Goal: Information Seeking & Learning: Compare options

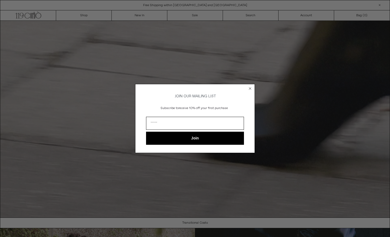
click at [250, 87] on circle "Close dialog" at bounding box center [250, 88] width 5 height 5
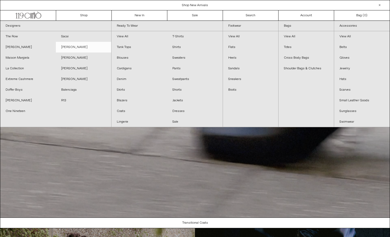
click at [73, 46] on link "[PERSON_NAME]" at bounding box center [84, 47] width 56 height 11
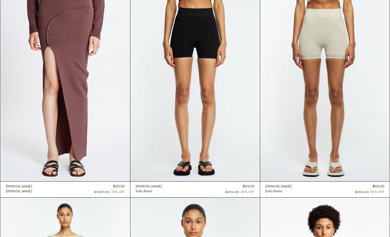
scroll to position [2779, 0]
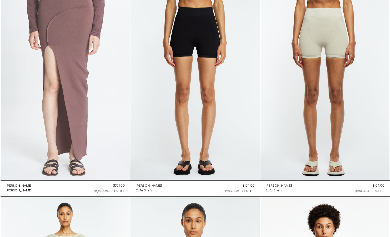
click at [75, 55] on at bounding box center [66, 83] width 130 height 195
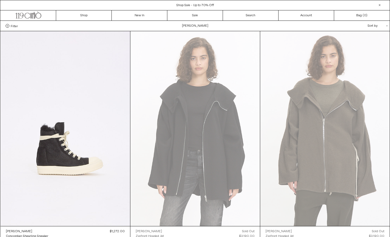
scroll to position [0, 0]
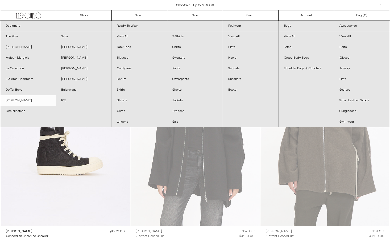
click at [26, 98] on link "[PERSON_NAME]" at bounding box center [28, 100] width 56 height 11
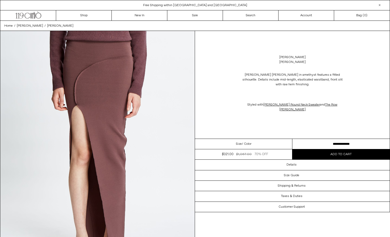
click at [271, 139] on div "Size / Color" at bounding box center [243, 144] width 97 height 10
click at [242, 141] on span "/ Color" at bounding box center [247, 143] width 10 height 5
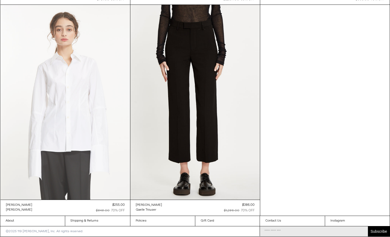
scroll to position [448, 0]
